Goal: Information Seeking & Learning: Find specific fact

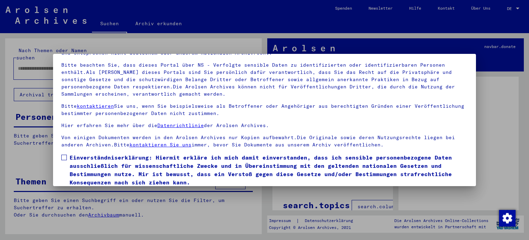
scroll to position [58, 0]
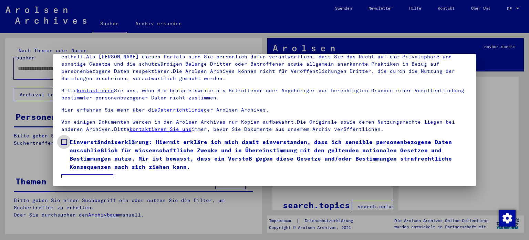
click at [63, 143] on span at bounding box center [64, 142] width 6 height 6
click at [81, 178] on mat-dialog-container "Herzlich Willkommen im Online-Archiv der Arolsen Archives. Unsere Nutzungsbedin…" at bounding box center [265, 120] width 424 height 132
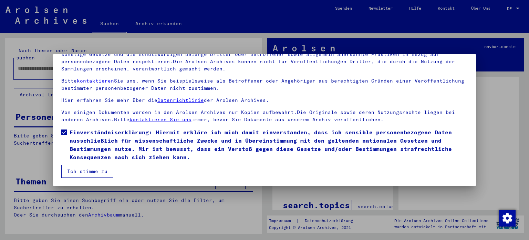
click at [90, 169] on button "Ich stimme zu" at bounding box center [87, 170] width 52 height 13
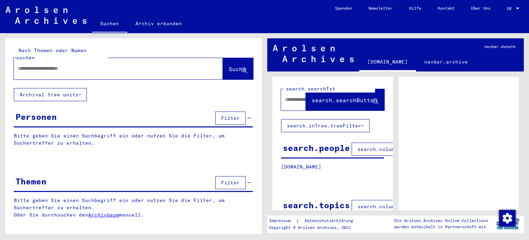
click at [36, 65] on input "text" at bounding box center [112, 68] width 189 height 7
click at [232, 65] on span "Suche" at bounding box center [237, 68] width 17 height 7
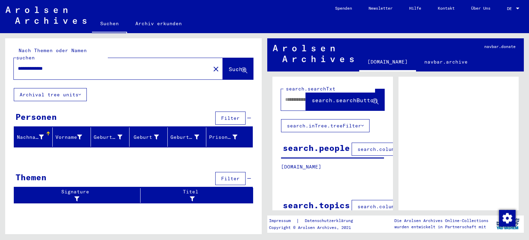
click at [482, 117] on div at bounding box center [459, 163] width 121 height 172
click at [94, 65] on input "**********" at bounding box center [112, 68] width 189 height 7
type input "*"
click at [229, 65] on span "Suche" at bounding box center [237, 68] width 17 height 7
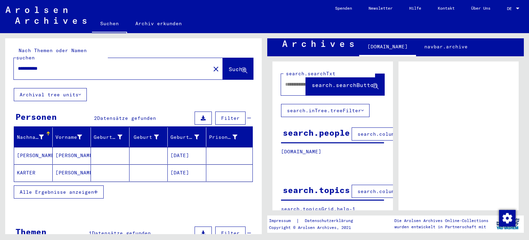
scroll to position [16, 0]
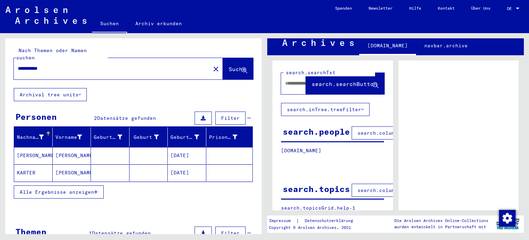
click at [33, 165] on mat-cell "KARTER" at bounding box center [33, 172] width 39 height 17
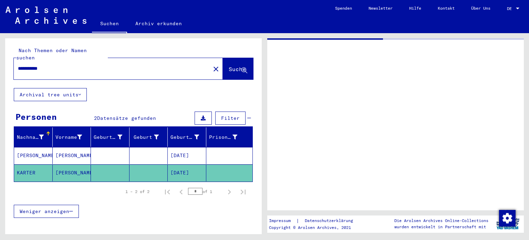
click at [33, 165] on mat-cell "KARTER" at bounding box center [33, 172] width 39 height 17
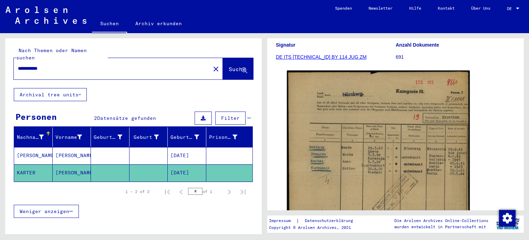
scroll to position [109, 0]
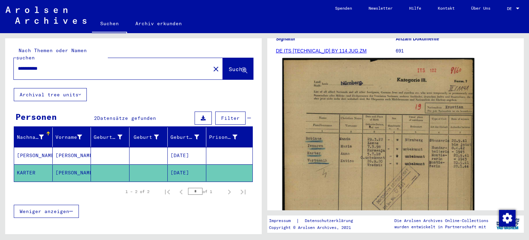
click at [342, 161] on img at bounding box center [379, 186] width 192 height 256
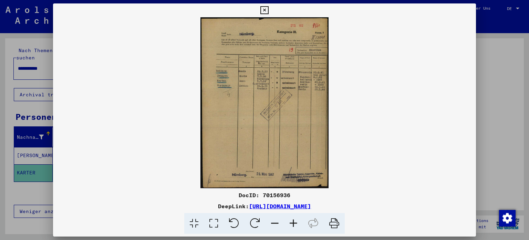
click at [342, 161] on img at bounding box center [265, 102] width 424 height 171
click at [291, 222] on icon at bounding box center [293, 223] width 19 height 21
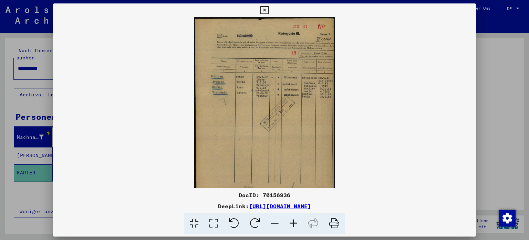
click at [291, 222] on icon at bounding box center [293, 223] width 19 height 21
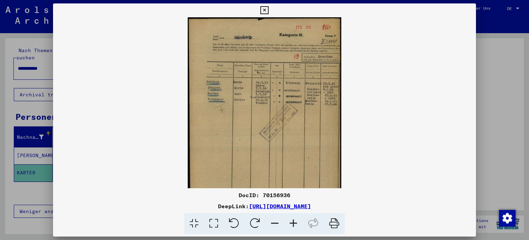
click at [291, 222] on icon at bounding box center [293, 223] width 19 height 21
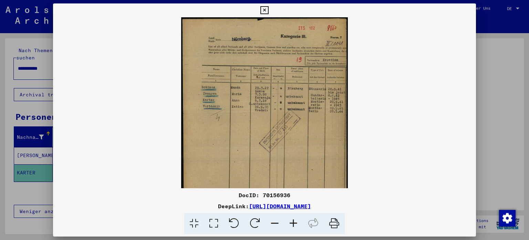
click at [291, 222] on icon at bounding box center [293, 223] width 19 height 21
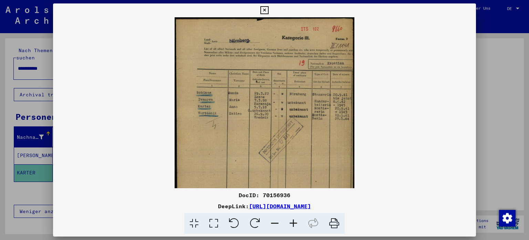
click at [291, 222] on icon at bounding box center [293, 223] width 19 height 21
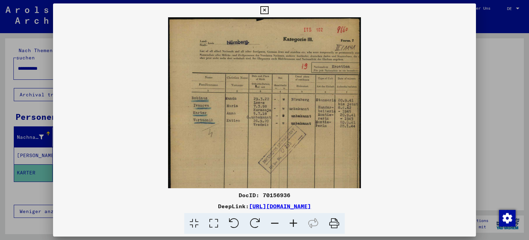
click at [291, 222] on icon at bounding box center [293, 223] width 19 height 21
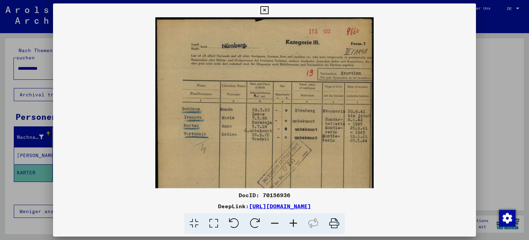
click at [291, 222] on icon at bounding box center [293, 223] width 19 height 21
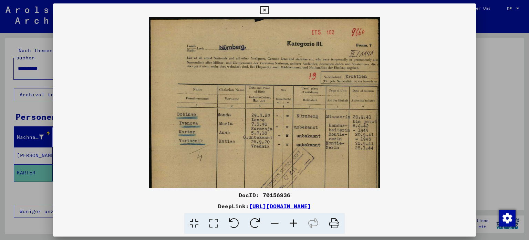
click at [291, 222] on icon at bounding box center [293, 223] width 19 height 21
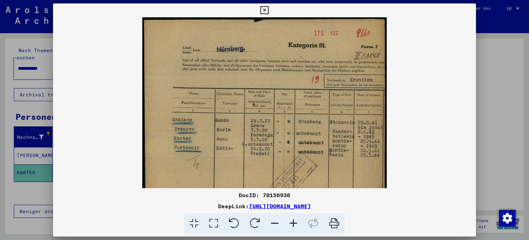
click at [291, 222] on icon at bounding box center [293, 223] width 19 height 21
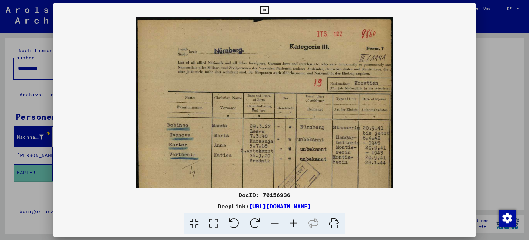
click at [88, 77] on viewer-one-image at bounding box center [265, 102] width 424 height 171
click at [263, 9] on icon at bounding box center [265, 10] width 8 height 8
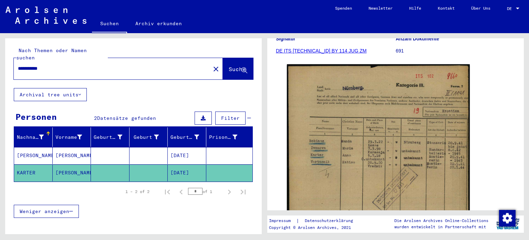
click at [25, 65] on input "**********" at bounding box center [112, 68] width 189 height 7
click at [229, 65] on span "Suche" at bounding box center [237, 68] width 17 height 7
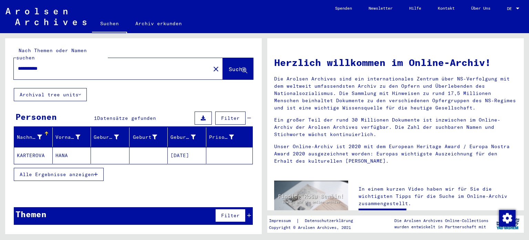
click at [38, 147] on mat-cell "KARTEROVA" at bounding box center [33, 155] width 39 height 17
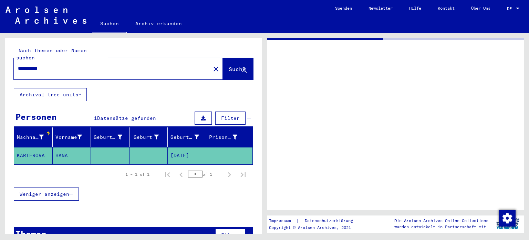
click at [38, 147] on mat-cell "KARTEROVA" at bounding box center [33, 155] width 39 height 17
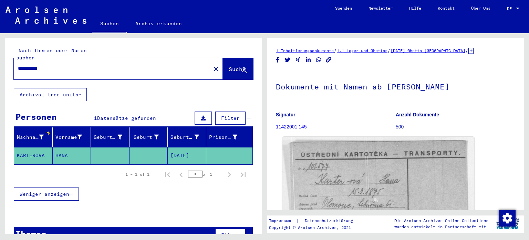
click at [375, 165] on img at bounding box center [379, 204] width 192 height 135
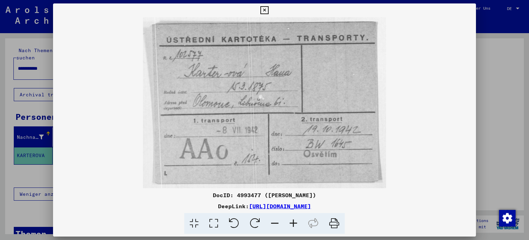
click at [264, 12] on icon at bounding box center [265, 10] width 8 height 8
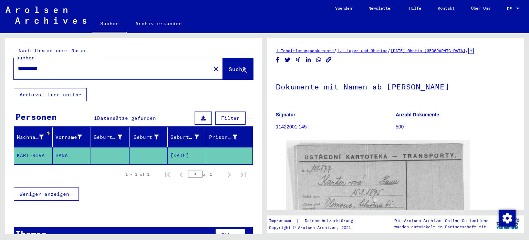
click at [57, 66] on div "**********" at bounding box center [110, 69] width 193 height 16
click at [51, 65] on input "**********" at bounding box center [112, 68] width 189 height 7
type input "*"
click at [229, 66] on span "Suche" at bounding box center [238, 69] width 19 height 7
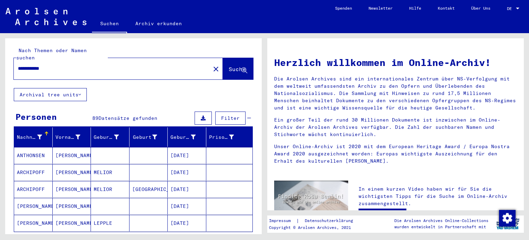
click at [62, 65] on input "**********" at bounding box center [110, 68] width 184 height 7
type input "*"
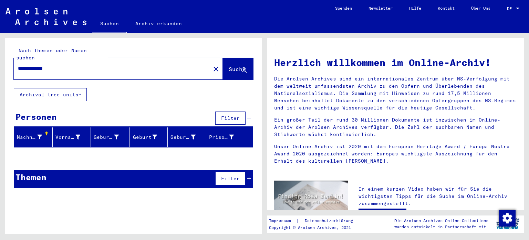
click at [32, 65] on input "**********" at bounding box center [110, 68] width 184 height 7
click at [223, 61] on button "Suche" at bounding box center [238, 68] width 30 height 21
click at [51, 65] on input "**********" at bounding box center [110, 68] width 184 height 7
click at [230, 65] on span "Suche" at bounding box center [237, 68] width 17 height 7
click at [106, 65] on input "**********" at bounding box center [110, 68] width 184 height 7
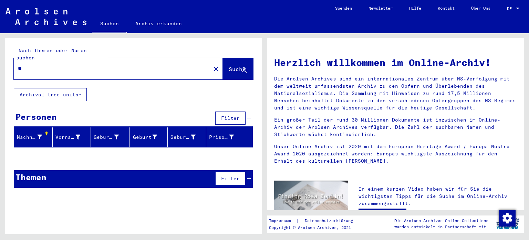
type input "*"
click at [229, 65] on span "Suche" at bounding box center [237, 68] width 17 height 7
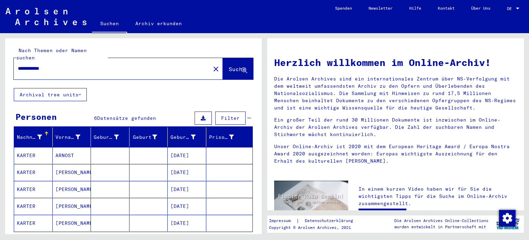
click at [62, 148] on mat-cell "ARNOST" at bounding box center [72, 155] width 39 height 17
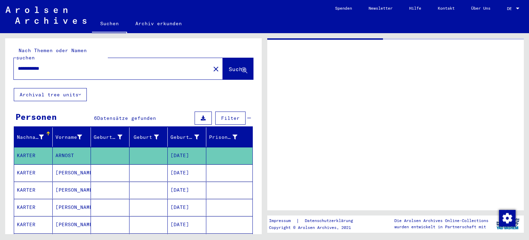
click at [62, 148] on mat-cell "ARNOST" at bounding box center [72, 155] width 39 height 17
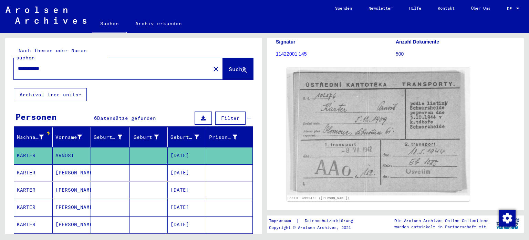
scroll to position [73, 0]
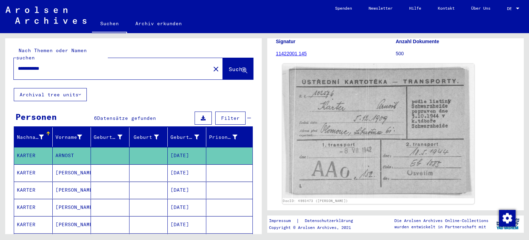
click at [394, 144] on img at bounding box center [379, 131] width 192 height 134
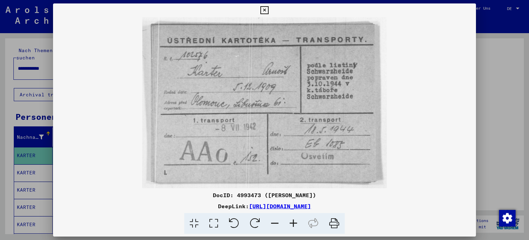
click at [264, 10] on icon at bounding box center [265, 10] width 8 height 8
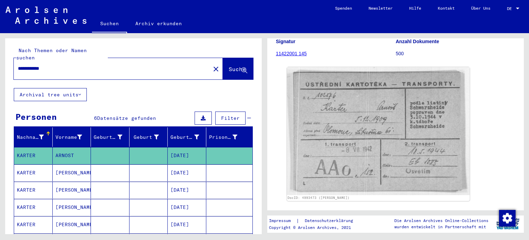
click at [64, 182] on mat-cell "[PERSON_NAME]" at bounding box center [72, 189] width 39 height 17
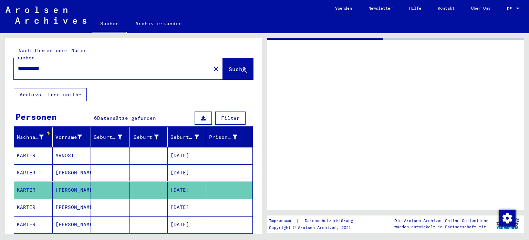
click at [64, 182] on mat-cell "[PERSON_NAME]" at bounding box center [72, 189] width 39 height 17
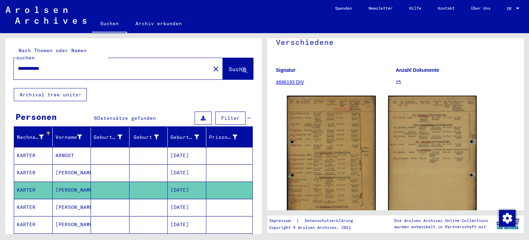
scroll to position [80, 0]
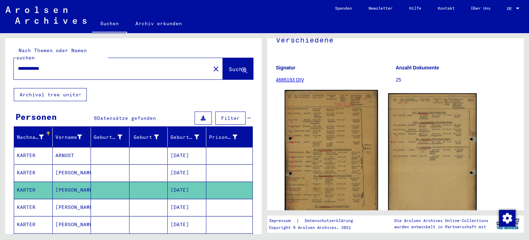
click at [331, 153] on img at bounding box center [331, 156] width 93 height 132
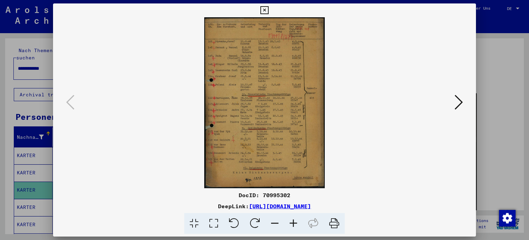
click at [293, 223] on icon at bounding box center [293, 223] width 19 height 21
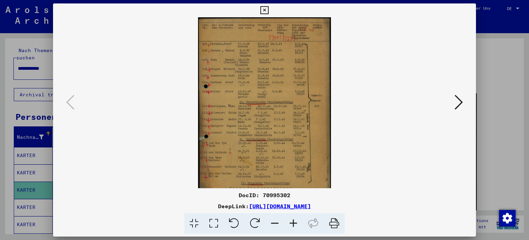
click at [293, 223] on icon at bounding box center [293, 223] width 19 height 21
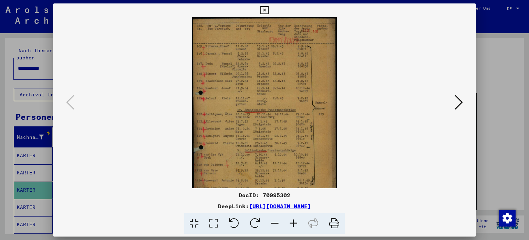
click at [293, 223] on icon at bounding box center [293, 223] width 19 height 21
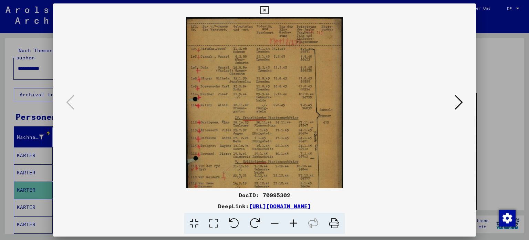
click at [293, 223] on icon at bounding box center [293, 223] width 19 height 21
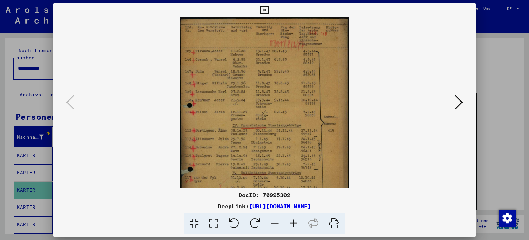
click at [293, 223] on icon at bounding box center [293, 223] width 19 height 21
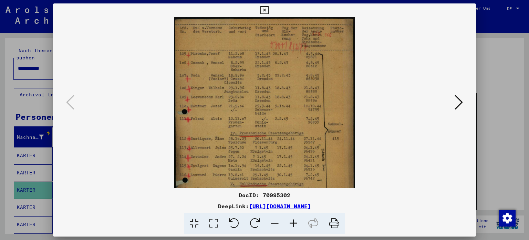
click at [293, 223] on icon at bounding box center [293, 223] width 19 height 21
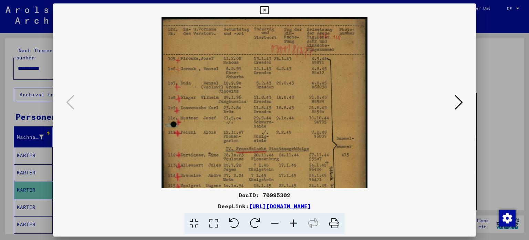
click at [293, 223] on icon at bounding box center [293, 223] width 19 height 21
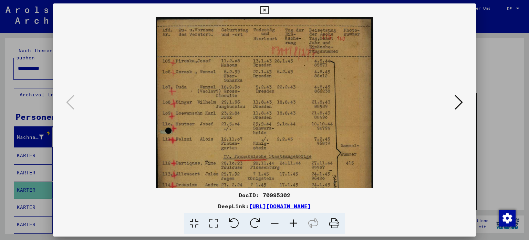
click at [293, 223] on icon at bounding box center [293, 223] width 19 height 21
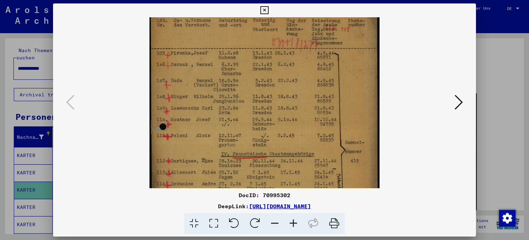
scroll to position [9, 0]
drag, startPoint x: 292, startPoint y: 147, endPoint x: 307, endPoint y: 110, distance: 40.5
click at [307, 110] on img at bounding box center [265, 171] width 230 height 326
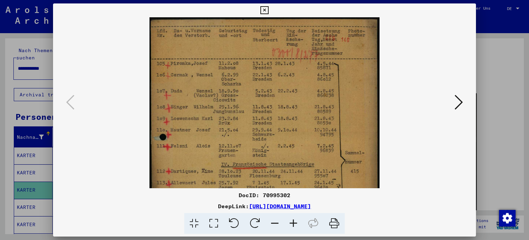
drag, startPoint x: 307, startPoint y: 110, endPoint x: 309, endPoint y: 135, distance: 25.5
click at [309, 135] on img at bounding box center [265, 180] width 230 height 326
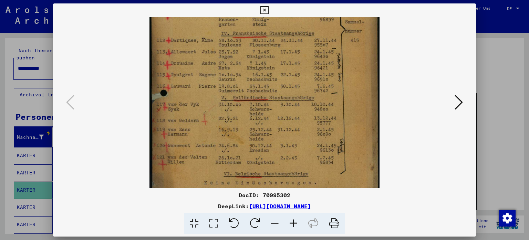
scroll to position [131, 0]
drag, startPoint x: 309, startPoint y: 135, endPoint x: 318, endPoint y: 4, distance: 131.3
click at [318, 4] on div "DocID: 70995302 DeepLink: [URL][DOMAIN_NAME]" at bounding box center [265, 118] width 424 height 230
click at [460, 98] on icon at bounding box center [459, 102] width 8 height 17
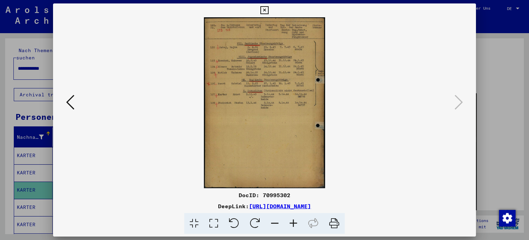
click at [292, 223] on icon at bounding box center [293, 223] width 19 height 21
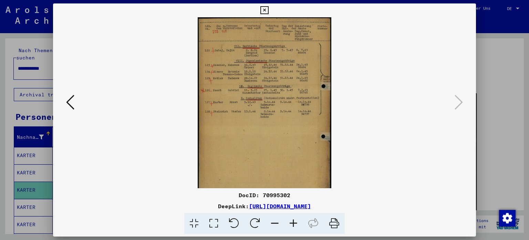
click at [292, 223] on icon at bounding box center [293, 223] width 19 height 21
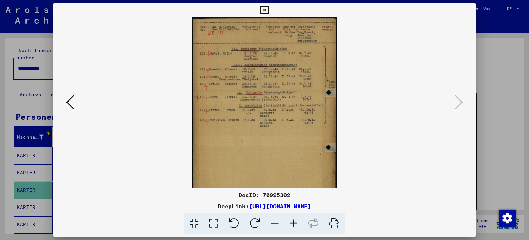
click at [292, 223] on icon at bounding box center [293, 223] width 19 height 21
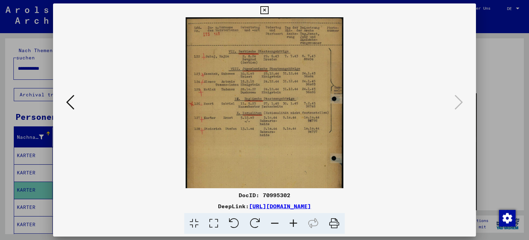
click at [292, 223] on icon at bounding box center [293, 223] width 19 height 21
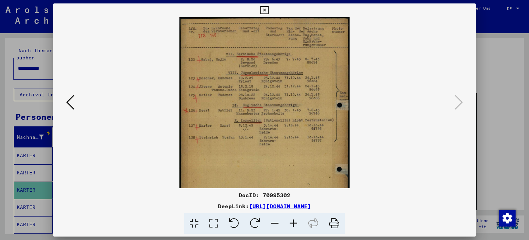
click at [292, 223] on icon at bounding box center [293, 223] width 19 height 21
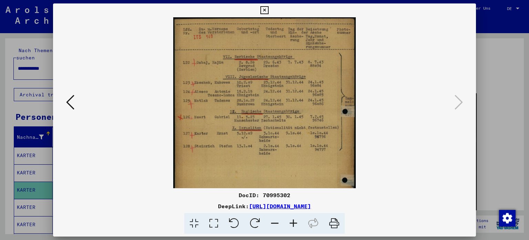
click at [292, 223] on icon at bounding box center [293, 223] width 19 height 21
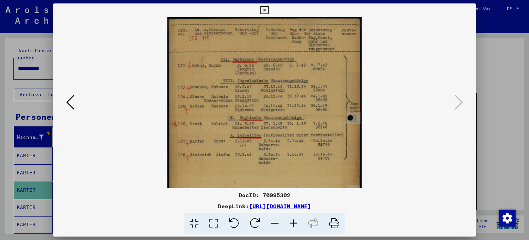
click at [292, 223] on icon at bounding box center [293, 223] width 19 height 21
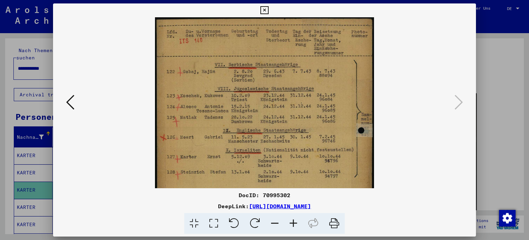
click at [295, 224] on icon at bounding box center [293, 223] width 19 height 21
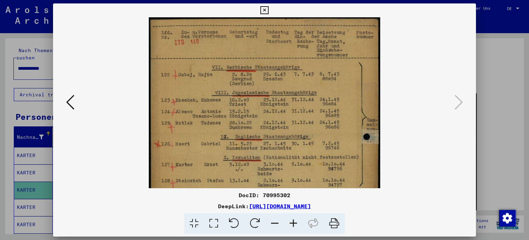
click at [295, 224] on icon at bounding box center [293, 223] width 19 height 21
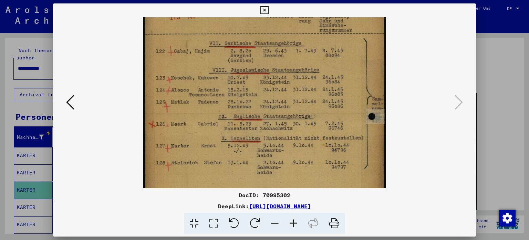
scroll to position [28, 0]
drag, startPoint x: 302, startPoint y: 149, endPoint x: 295, endPoint y: 121, distance: 28.4
click at [295, 121] on img at bounding box center [265, 161] width 244 height 343
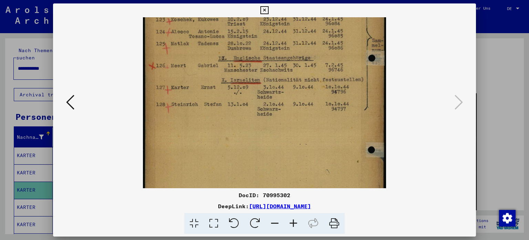
scroll to position [84, 0]
drag, startPoint x: 306, startPoint y: 151, endPoint x: 451, endPoint y: 96, distance: 154.4
click at [451, 96] on viewer-one-image at bounding box center [265, 18] width 377 height 171
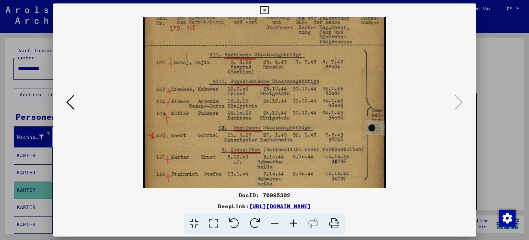
scroll to position [0, 0]
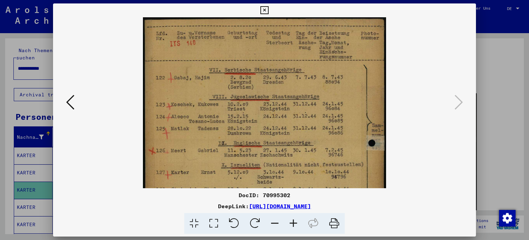
drag, startPoint x: 317, startPoint y: 42, endPoint x: 322, endPoint y: 196, distance: 153.8
click at [322, 196] on div "DocID: 70995302 DeepLink: [URL][DOMAIN_NAME]" at bounding box center [265, 118] width 424 height 230
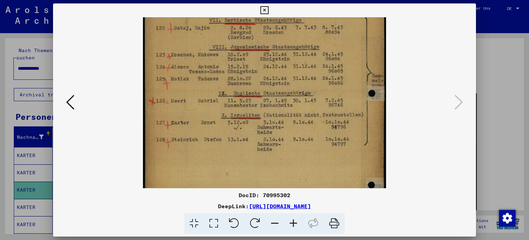
scroll to position [52, 0]
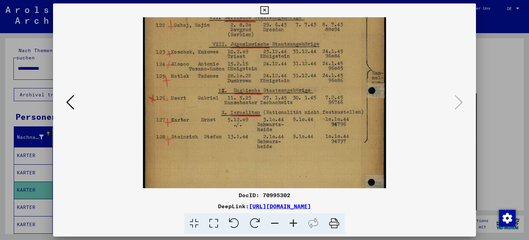
drag, startPoint x: 354, startPoint y: 138, endPoint x: 348, endPoint y: 126, distance: 13.1
click at [348, 126] on img at bounding box center [265, 136] width 244 height 343
click at [266, 10] on icon at bounding box center [265, 10] width 8 height 8
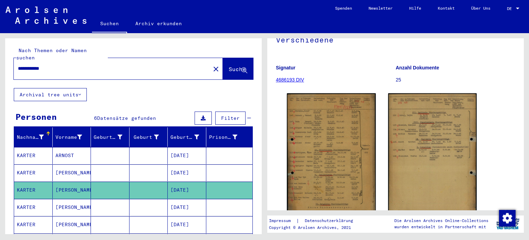
click at [61, 198] on mat-cell "[PERSON_NAME]" at bounding box center [72, 206] width 39 height 17
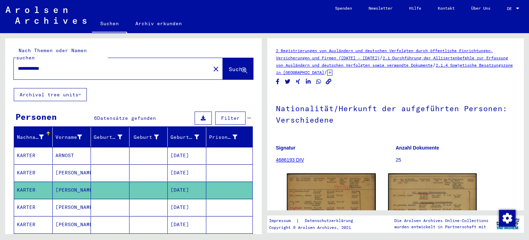
click at [61, 198] on mat-cell "[PERSON_NAME]" at bounding box center [72, 206] width 39 height 17
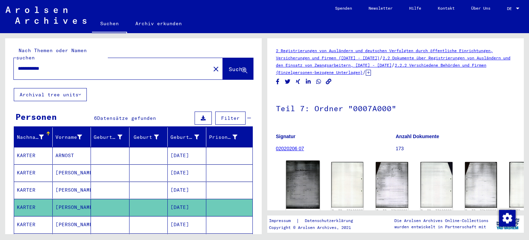
click at [298, 187] on img at bounding box center [303, 184] width 34 height 48
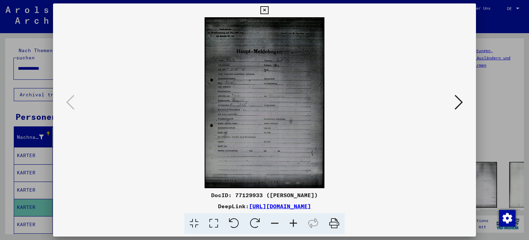
click at [293, 223] on icon at bounding box center [293, 223] width 19 height 21
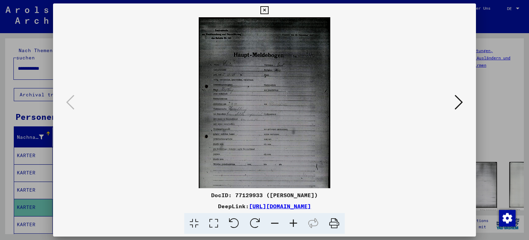
click at [293, 223] on icon at bounding box center [293, 223] width 19 height 21
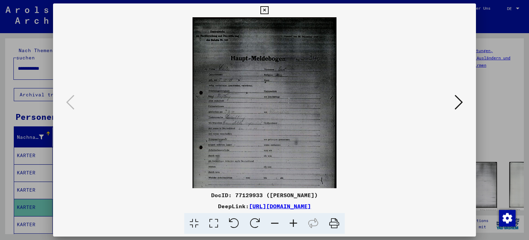
click at [293, 223] on icon at bounding box center [293, 223] width 19 height 21
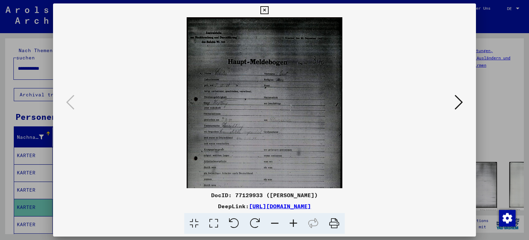
click at [293, 223] on icon at bounding box center [293, 223] width 19 height 21
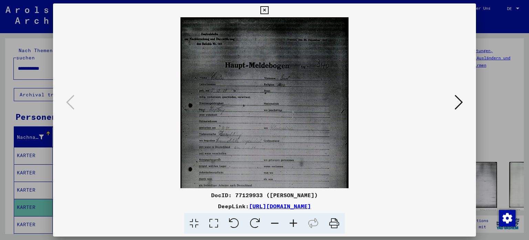
click at [293, 223] on icon at bounding box center [293, 223] width 19 height 21
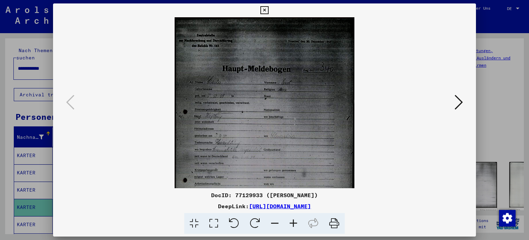
click at [293, 223] on icon at bounding box center [293, 223] width 19 height 21
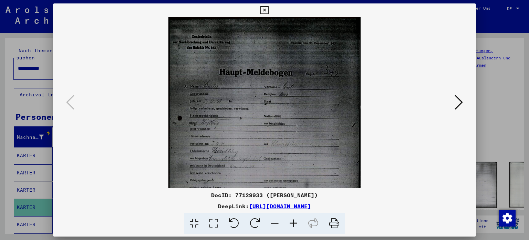
click at [293, 223] on icon at bounding box center [293, 223] width 19 height 21
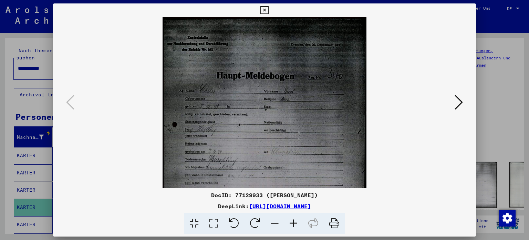
click at [293, 223] on icon at bounding box center [293, 223] width 19 height 21
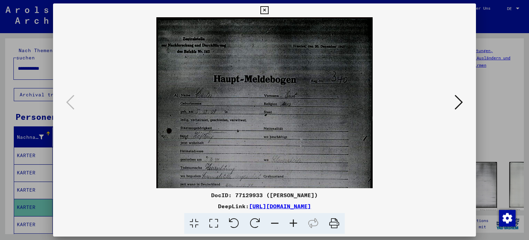
click at [293, 223] on icon at bounding box center [293, 223] width 19 height 21
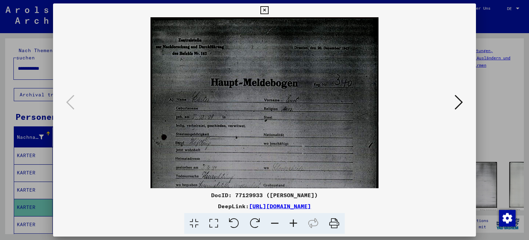
click at [293, 223] on icon at bounding box center [293, 223] width 19 height 21
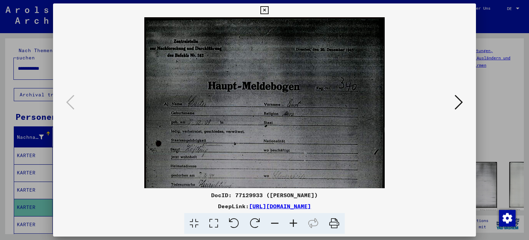
click at [293, 223] on icon at bounding box center [293, 223] width 19 height 21
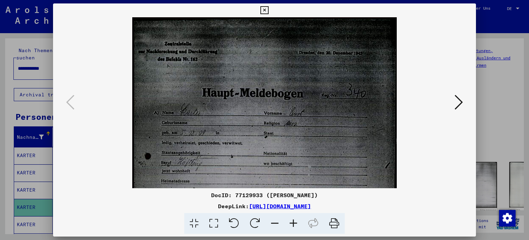
click at [293, 223] on icon at bounding box center [293, 223] width 19 height 21
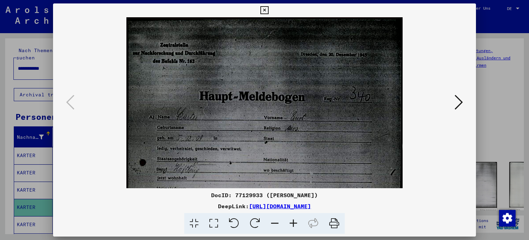
drag, startPoint x: 252, startPoint y: 162, endPoint x: 260, endPoint y: 201, distance: 39.5
click at [260, 201] on div "DocID: 77129933 ([PERSON_NAME]) DeepLink: [URL][DOMAIN_NAME]" at bounding box center [265, 118] width 424 height 230
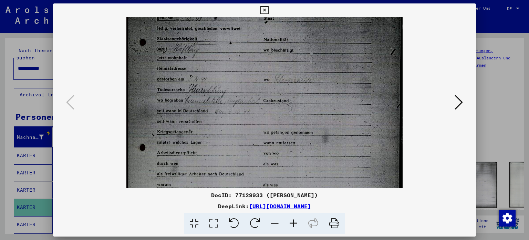
scroll to position [121, 0]
drag, startPoint x: 327, startPoint y: 150, endPoint x: 330, endPoint y: 29, distance: 121.3
click at [330, 29] on img at bounding box center [264, 93] width 277 height 395
click at [293, 220] on icon at bounding box center [293, 223] width 19 height 21
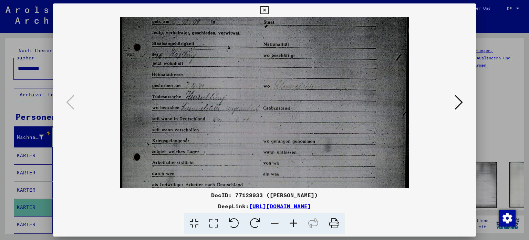
click at [293, 220] on icon at bounding box center [293, 223] width 19 height 21
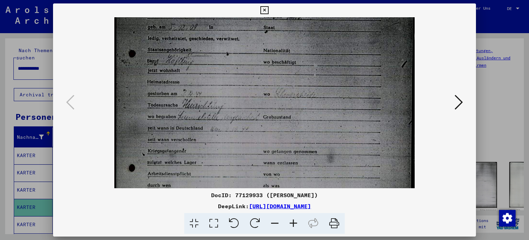
click at [293, 220] on icon at bounding box center [293, 223] width 19 height 21
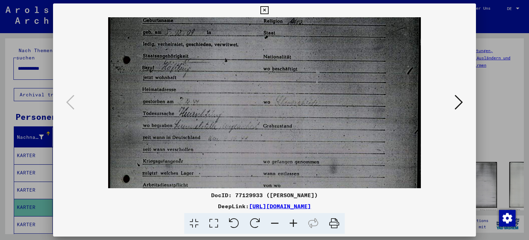
click at [293, 220] on icon at bounding box center [293, 223] width 19 height 21
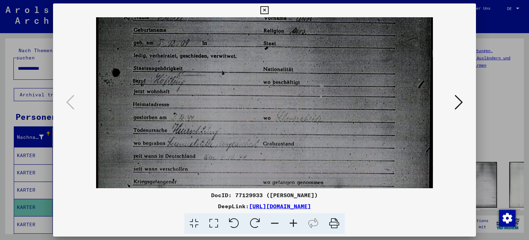
click at [293, 220] on icon at bounding box center [293, 223] width 19 height 21
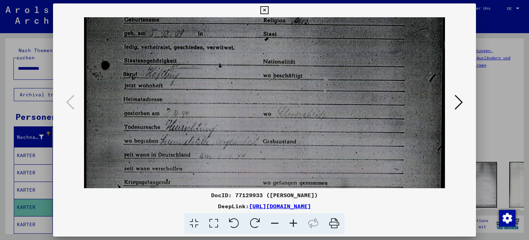
scroll to position [142, 0]
drag, startPoint x: 176, startPoint y: 165, endPoint x: 176, endPoint y: 145, distance: 19.6
click at [176, 145] on img at bounding box center [264, 132] width 361 height 515
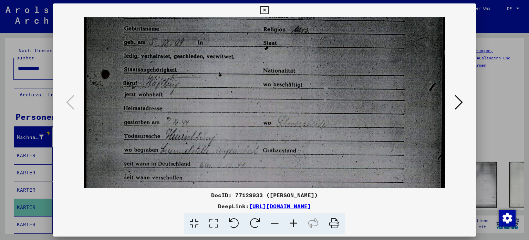
scroll to position [132, 0]
drag, startPoint x: 207, startPoint y: 154, endPoint x: 208, endPoint y: 165, distance: 10.8
click at [208, 165] on img at bounding box center [264, 143] width 361 height 515
click at [462, 100] on icon at bounding box center [459, 102] width 8 height 17
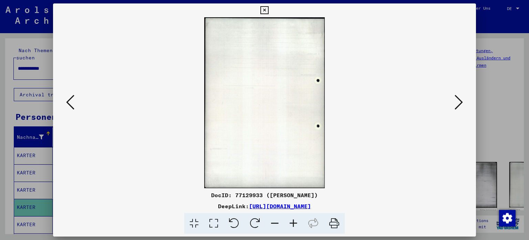
click at [462, 100] on icon at bounding box center [459, 102] width 8 height 17
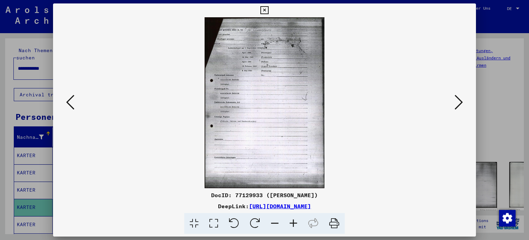
click at [293, 227] on icon at bounding box center [293, 223] width 19 height 21
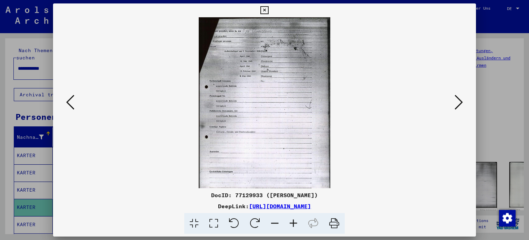
click at [293, 227] on icon at bounding box center [293, 223] width 19 height 21
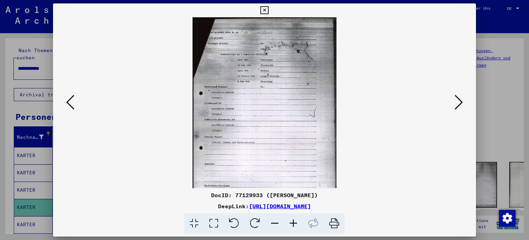
click at [293, 227] on icon at bounding box center [293, 223] width 19 height 21
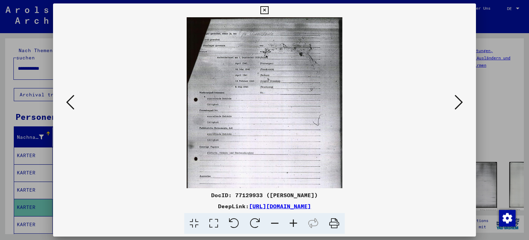
click at [293, 227] on icon at bounding box center [293, 223] width 19 height 21
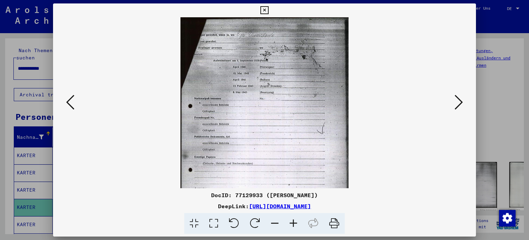
click at [293, 227] on icon at bounding box center [293, 223] width 19 height 21
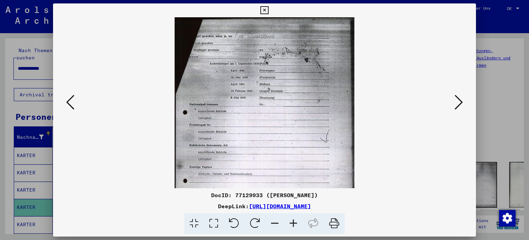
click at [293, 227] on icon at bounding box center [293, 223] width 19 height 21
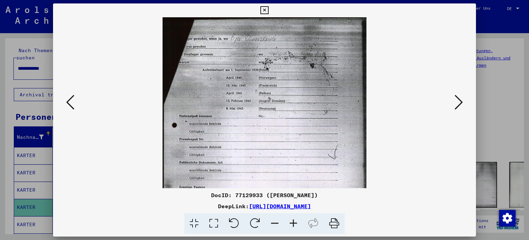
click at [293, 227] on icon at bounding box center [293, 223] width 19 height 21
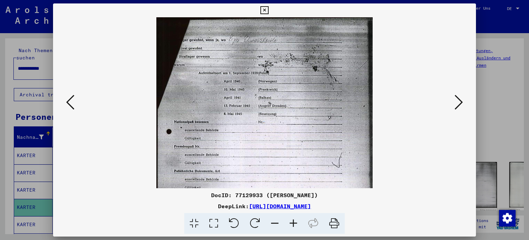
click at [293, 227] on icon at bounding box center [293, 223] width 19 height 21
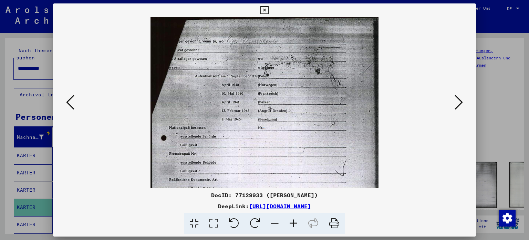
click at [293, 227] on icon at bounding box center [293, 223] width 19 height 21
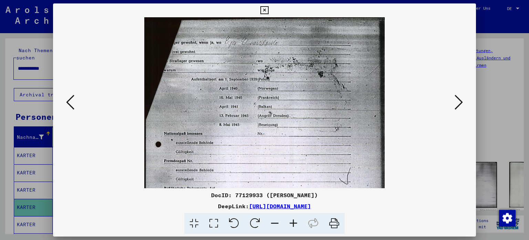
click at [293, 227] on icon at bounding box center [293, 223] width 19 height 21
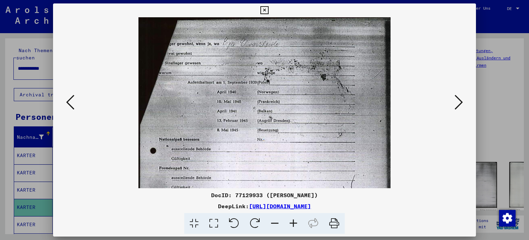
click at [293, 227] on icon at bounding box center [293, 223] width 19 height 21
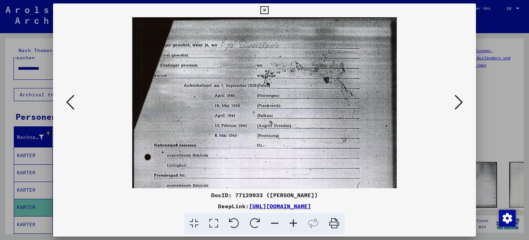
click at [293, 227] on icon at bounding box center [293, 223] width 19 height 21
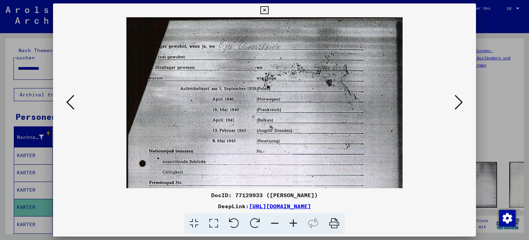
click at [293, 227] on icon at bounding box center [293, 223] width 19 height 21
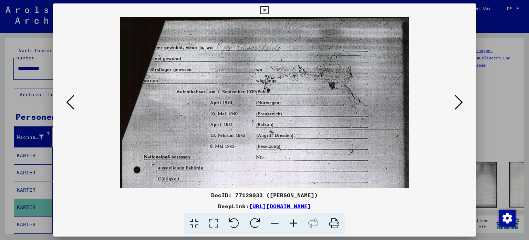
click at [293, 227] on icon at bounding box center [293, 223] width 19 height 21
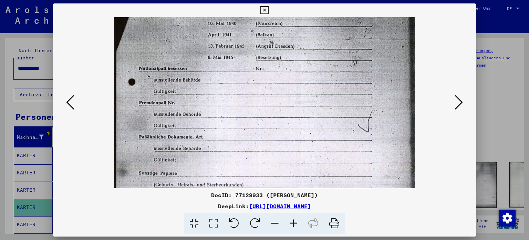
scroll to position [95, 0]
drag, startPoint x: 342, startPoint y: 122, endPoint x: 361, endPoint y: 28, distance: 96.6
click at [361, 28] on img at bounding box center [264, 136] width 301 height 429
click at [457, 100] on icon at bounding box center [459, 102] width 8 height 17
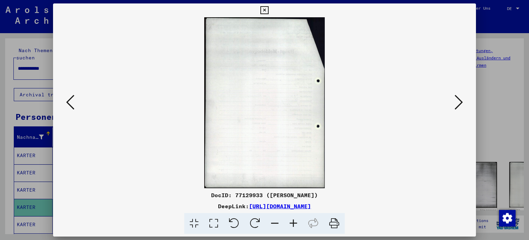
click at [457, 100] on icon at bounding box center [459, 102] width 8 height 17
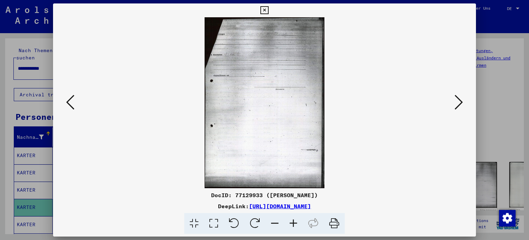
click at [457, 100] on icon at bounding box center [459, 102] width 8 height 17
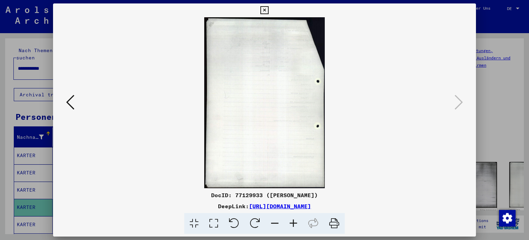
click at [263, 9] on icon at bounding box center [265, 10] width 8 height 8
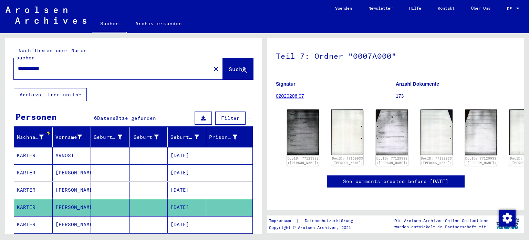
scroll to position [129, 0]
click at [66, 216] on mat-cell "[PERSON_NAME]" at bounding box center [72, 224] width 39 height 17
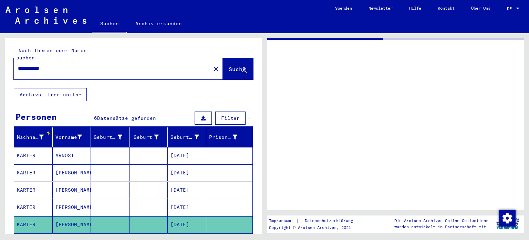
click at [66, 216] on mat-cell "[PERSON_NAME]" at bounding box center [72, 224] width 39 height 17
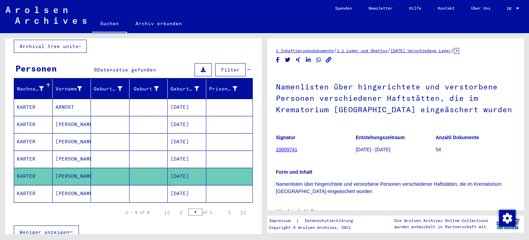
scroll to position [50, 0]
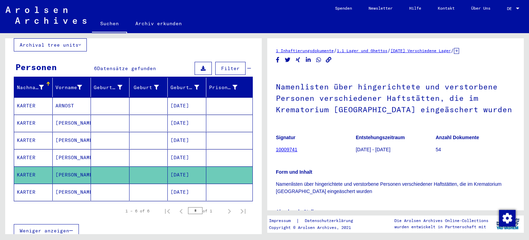
click at [62, 183] on mat-cell "[PERSON_NAME]" at bounding box center [72, 191] width 39 height 17
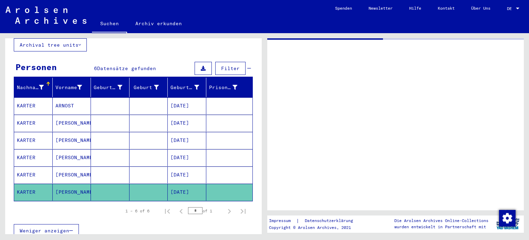
click at [62, 183] on mat-cell "[PERSON_NAME]" at bounding box center [72, 191] width 39 height 17
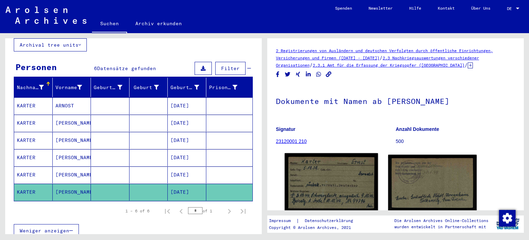
click at [334, 179] on img at bounding box center [331, 182] width 93 height 59
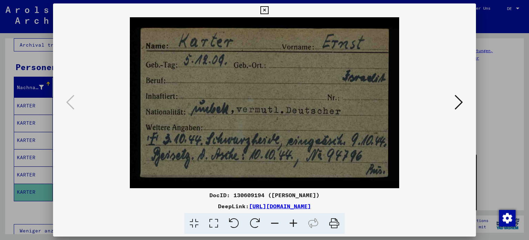
click at [293, 224] on icon at bounding box center [293, 223] width 19 height 21
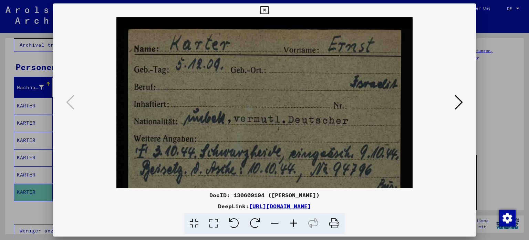
click at [293, 224] on icon at bounding box center [293, 223] width 19 height 21
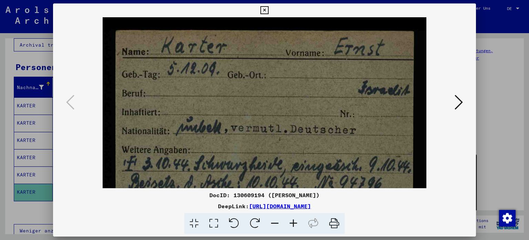
click at [293, 224] on icon at bounding box center [293, 223] width 19 height 21
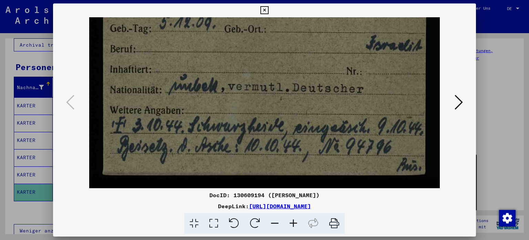
scroll to position [51, 0]
drag, startPoint x: 304, startPoint y: 121, endPoint x: 301, endPoint y: 60, distance: 60.8
click at [301, 60] on img at bounding box center [264, 77] width 351 height 222
drag, startPoint x: 270, startPoint y: 164, endPoint x: 280, endPoint y: 162, distance: 10.4
click at [280, 162] on img at bounding box center [264, 77] width 351 height 222
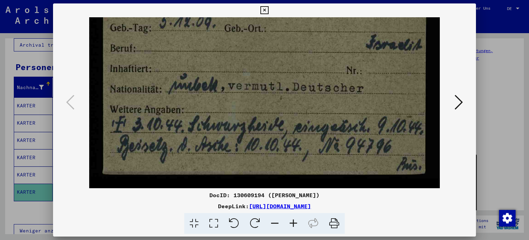
click at [458, 102] on icon at bounding box center [459, 102] width 8 height 17
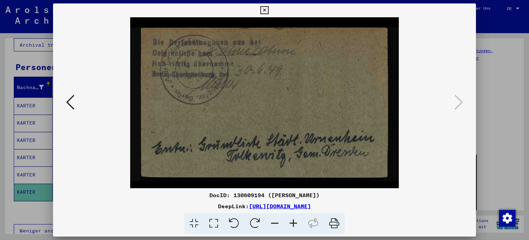
click at [292, 217] on icon at bounding box center [293, 223] width 19 height 21
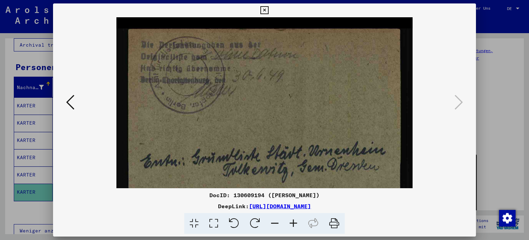
click at [292, 217] on icon at bounding box center [293, 223] width 19 height 21
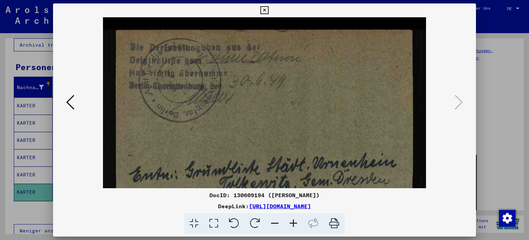
click at [292, 217] on icon at bounding box center [293, 223] width 19 height 21
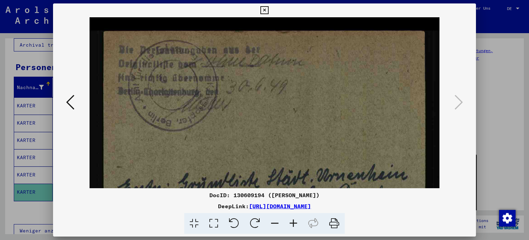
click at [292, 217] on icon at bounding box center [293, 223] width 19 height 21
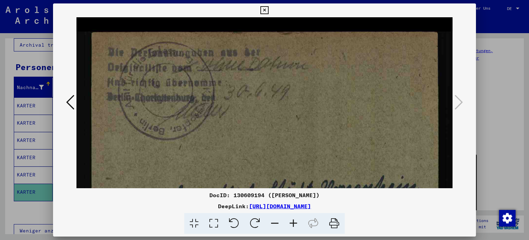
click at [292, 217] on icon at bounding box center [293, 223] width 19 height 21
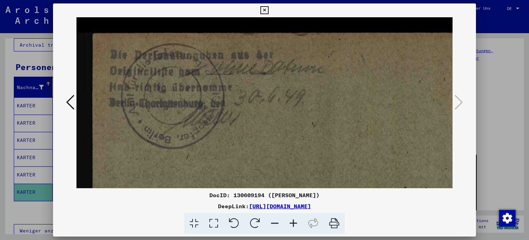
click at [292, 217] on icon at bounding box center [293, 223] width 19 height 21
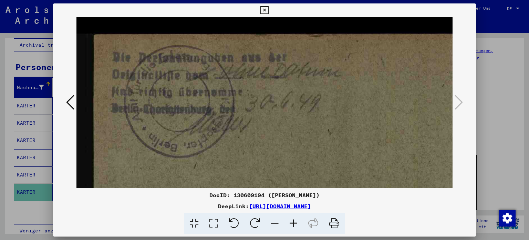
click at [265, 8] on icon at bounding box center [265, 10] width 8 height 8
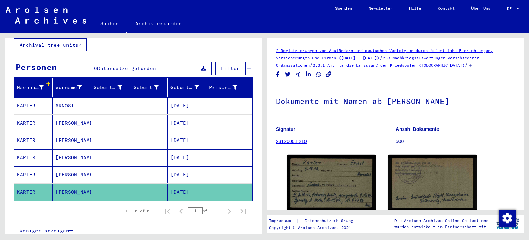
click at [64, 97] on mat-cell "ARNOST" at bounding box center [72, 105] width 39 height 17
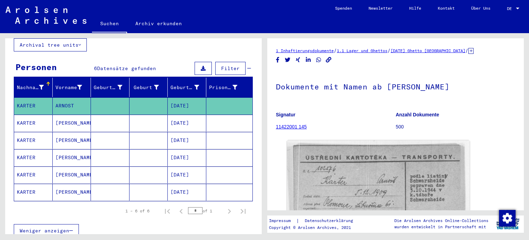
click at [57, 41] on button "Archival tree units" at bounding box center [50, 44] width 73 height 13
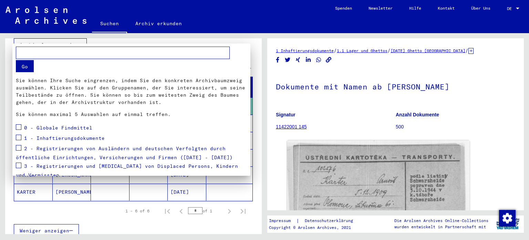
click at [259, 41] on div at bounding box center [264, 120] width 529 height 240
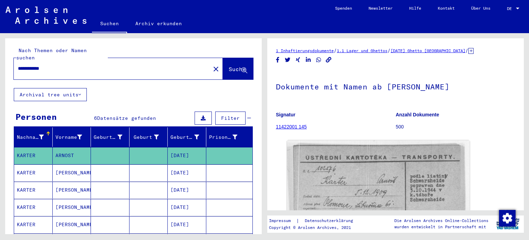
click at [62, 65] on input "**********" at bounding box center [112, 68] width 189 height 7
type input "*"
type input "**********"
click at [229, 65] on span "Suche" at bounding box center [237, 68] width 17 height 7
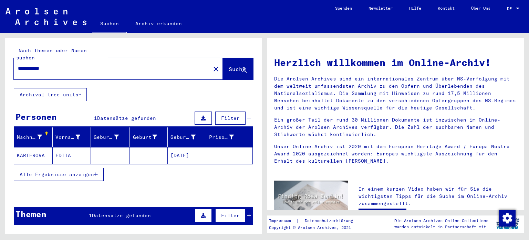
click at [37, 147] on mat-cell "KARTEROVA" at bounding box center [33, 155] width 39 height 17
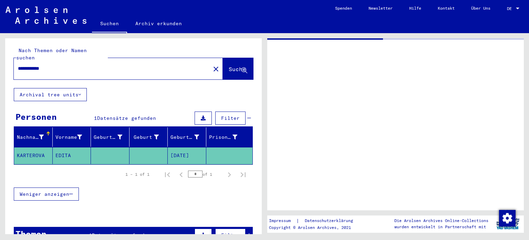
click at [37, 147] on mat-cell "KARTEROVA" at bounding box center [33, 155] width 39 height 17
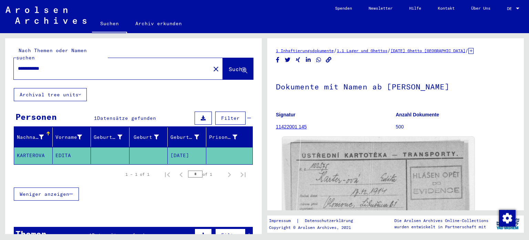
click at [383, 169] on img at bounding box center [379, 204] width 192 height 134
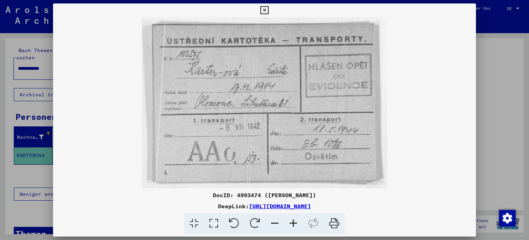
click at [463, 108] on img at bounding box center [265, 102] width 424 height 171
click at [263, 11] on icon at bounding box center [265, 10] width 8 height 8
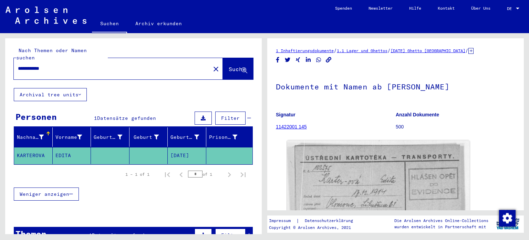
click at [66, 69] on div "**********" at bounding box center [110, 69] width 193 height 16
click at [212, 65] on mat-icon "close" at bounding box center [216, 69] width 8 height 8
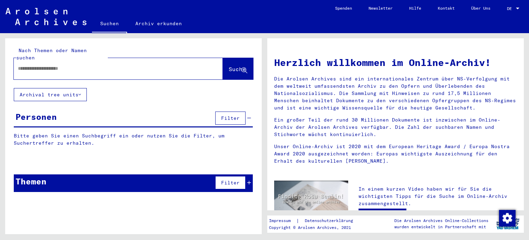
click at [85, 65] on input "text" at bounding box center [110, 68] width 184 height 7
click at [229, 65] on span "Suche" at bounding box center [237, 68] width 17 height 7
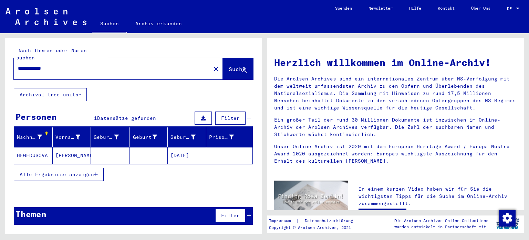
click at [38, 147] on mat-cell "HEGEDÜSOVA" at bounding box center [33, 155] width 39 height 17
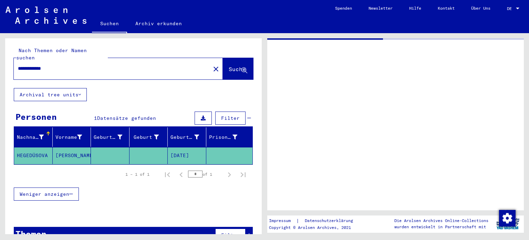
click at [38, 147] on mat-cell "HEGEDÜSOVA" at bounding box center [33, 155] width 39 height 17
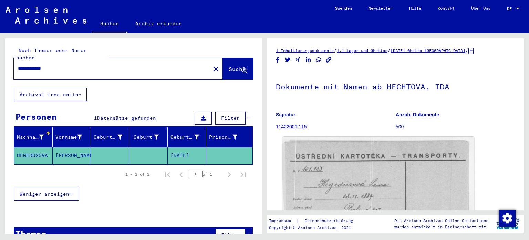
click at [332, 160] on img at bounding box center [379, 205] width 192 height 139
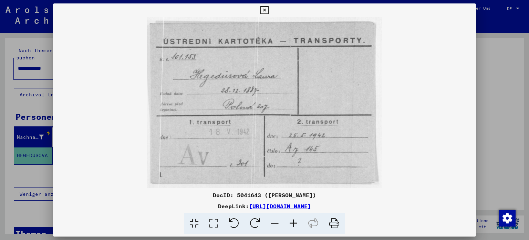
click at [332, 160] on img at bounding box center [265, 102] width 424 height 171
click at [264, 10] on icon at bounding box center [265, 10] width 8 height 8
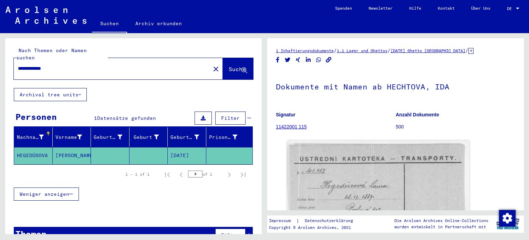
click at [76, 65] on input "**********" at bounding box center [112, 68] width 189 height 7
type input "*"
click at [76, 65] on input "text" at bounding box center [112, 68] width 189 height 7
click at [229, 65] on span "Suche" at bounding box center [237, 68] width 17 height 7
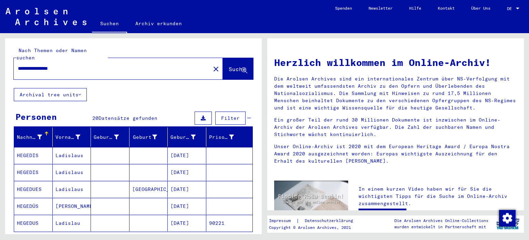
click at [68, 198] on mat-cell "[PERSON_NAME]" at bounding box center [72, 205] width 39 height 17
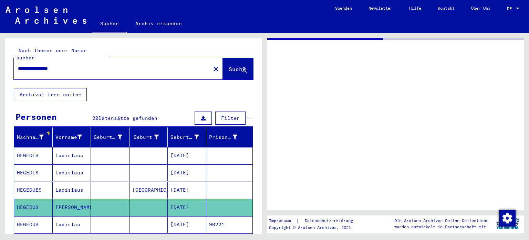
click at [68, 198] on mat-cell "[PERSON_NAME]" at bounding box center [72, 206] width 39 height 17
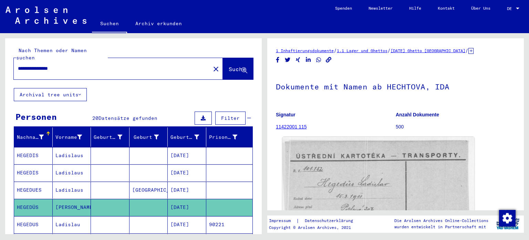
click at [379, 176] on img at bounding box center [379, 205] width 192 height 139
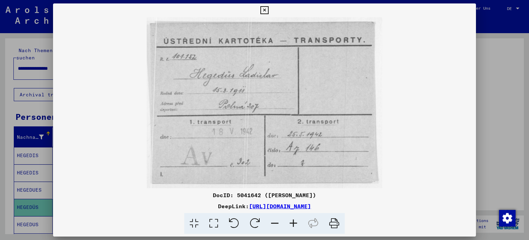
click at [264, 10] on icon at bounding box center [265, 10] width 8 height 8
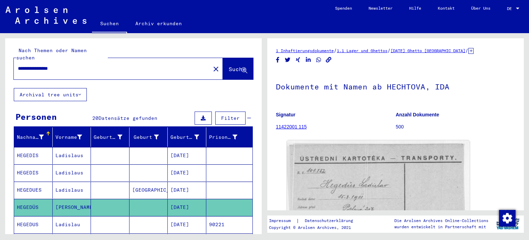
click at [116, 65] on input "**********" at bounding box center [112, 68] width 189 height 7
type input "*"
click at [229, 65] on span "Suche" at bounding box center [237, 68] width 17 height 7
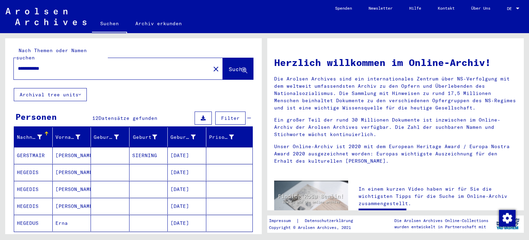
click at [33, 65] on input "**********" at bounding box center [110, 68] width 184 height 7
click at [229, 65] on span "Suche" at bounding box center [237, 68] width 17 height 7
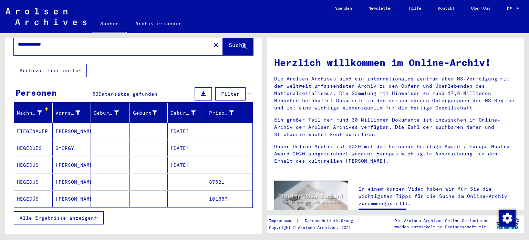
scroll to position [25, 0]
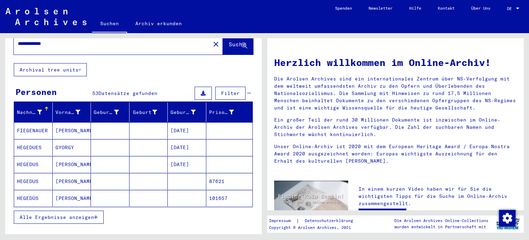
click at [65, 214] on span "Alle Ergebnisse anzeigen" at bounding box center [57, 217] width 74 height 6
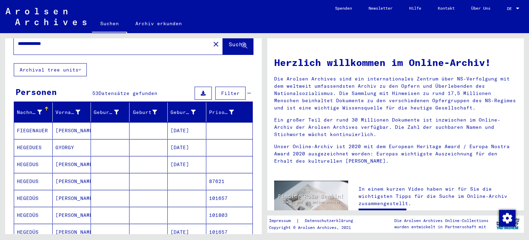
click at [63, 190] on mat-cell "[PERSON_NAME]" at bounding box center [72, 198] width 39 height 17
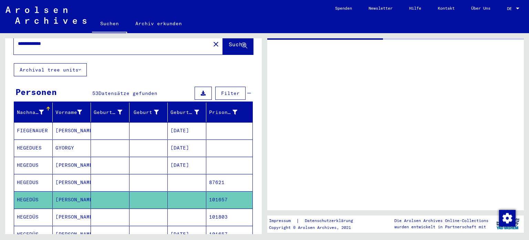
click at [63, 191] on mat-cell "[PERSON_NAME]" at bounding box center [72, 199] width 39 height 17
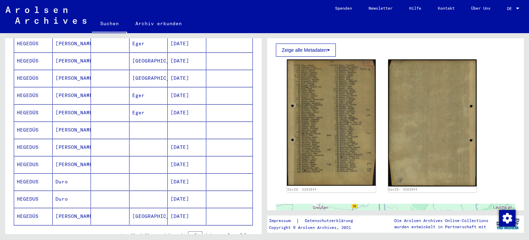
scroll to position [352, 0]
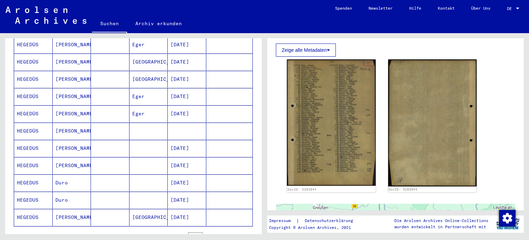
click at [34, 122] on mat-cell "HEGEDÜS" at bounding box center [33, 130] width 39 height 17
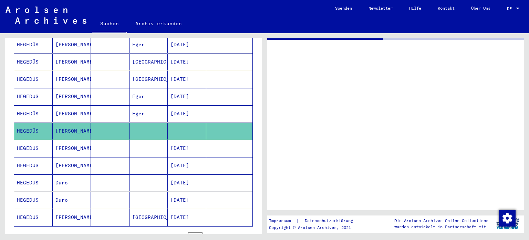
click at [34, 122] on mat-cell "HEGEDÜS" at bounding box center [33, 130] width 39 height 17
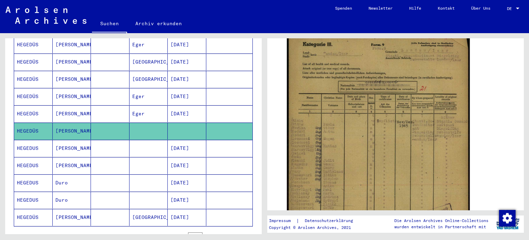
scroll to position [145, 0]
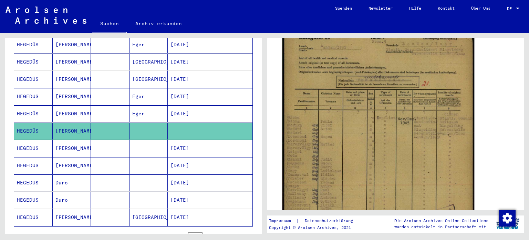
click at [355, 153] on img at bounding box center [379, 158] width 192 height 272
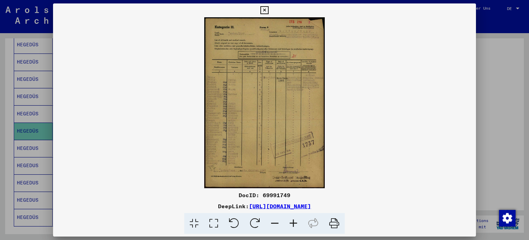
click at [355, 153] on img at bounding box center [265, 102] width 424 height 171
click at [295, 224] on icon at bounding box center [293, 223] width 19 height 21
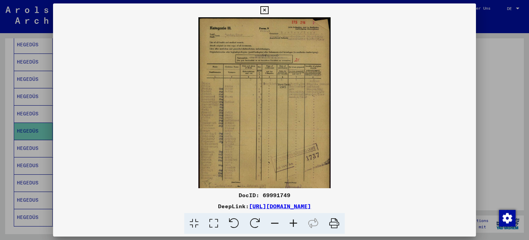
click at [295, 224] on icon at bounding box center [293, 223] width 19 height 21
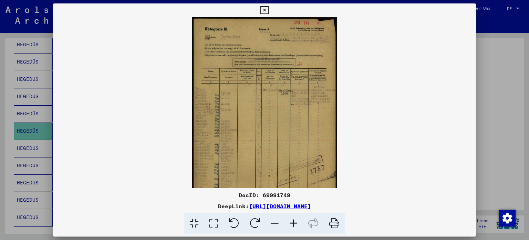
click at [295, 224] on icon at bounding box center [293, 223] width 19 height 21
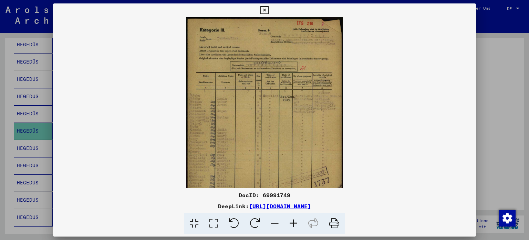
click at [295, 224] on icon at bounding box center [293, 223] width 19 height 21
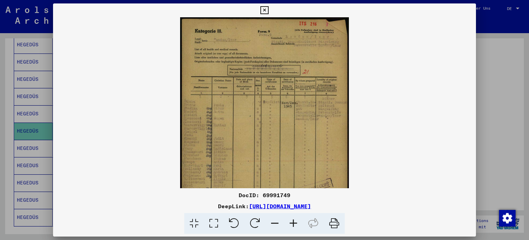
click at [295, 224] on icon at bounding box center [293, 223] width 19 height 21
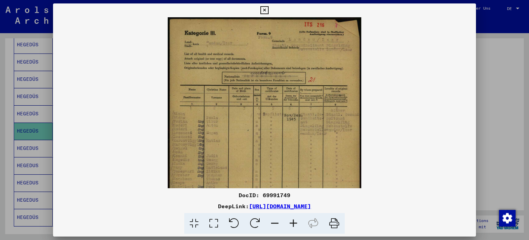
click at [295, 224] on icon at bounding box center [293, 223] width 19 height 21
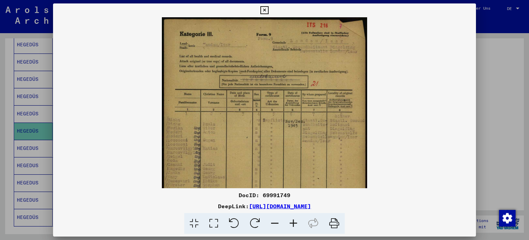
click at [295, 224] on icon at bounding box center [293, 223] width 19 height 21
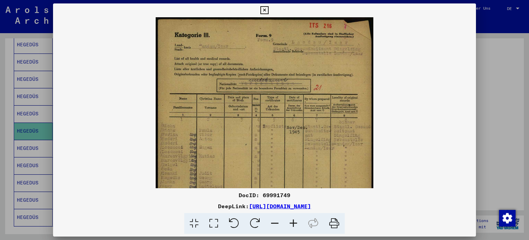
click at [295, 224] on icon at bounding box center [293, 223] width 19 height 21
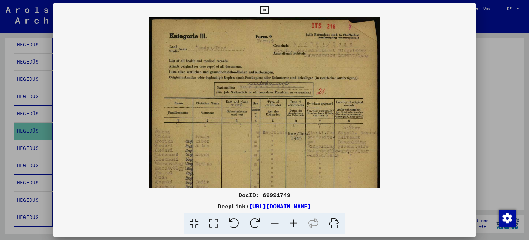
click at [295, 224] on icon at bounding box center [293, 223] width 19 height 21
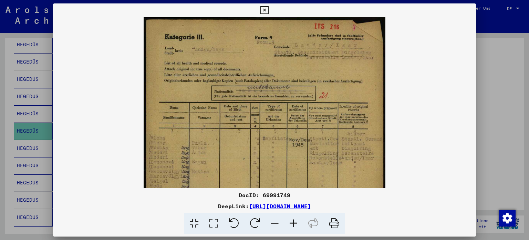
click at [295, 224] on icon at bounding box center [293, 223] width 19 height 21
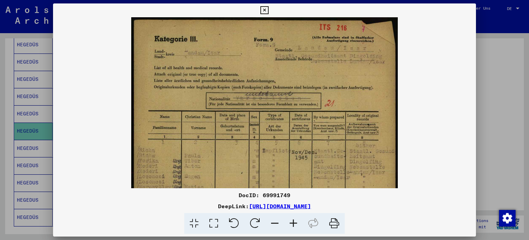
click at [295, 224] on icon at bounding box center [293, 223] width 19 height 21
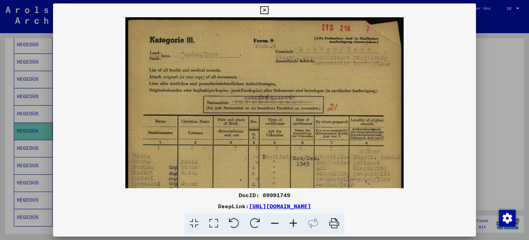
click at [295, 224] on icon at bounding box center [293, 223] width 19 height 21
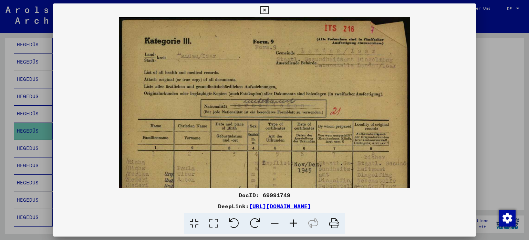
click at [295, 224] on icon at bounding box center [293, 223] width 19 height 21
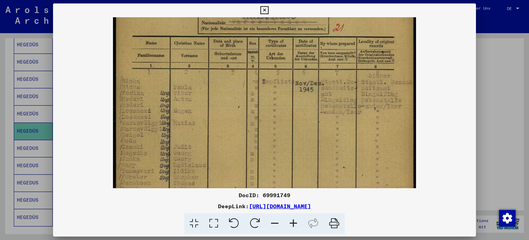
drag, startPoint x: 254, startPoint y: 172, endPoint x: 273, endPoint y: 83, distance: 90.5
click at [273, 83] on img at bounding box center [264, 144] width 303 height 429
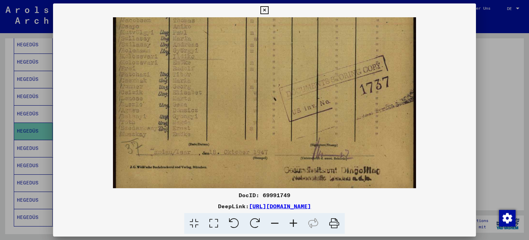
scroll to position [0, 0]
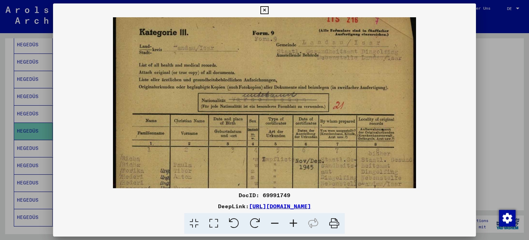
drag, startPoint x: 228, startPoint y: 151, endPoint x: 320, endPoint y: 256, distance: 139.9
click at [320, 239] on html "**********" at bounding box center [264, 120] width 529 height 240
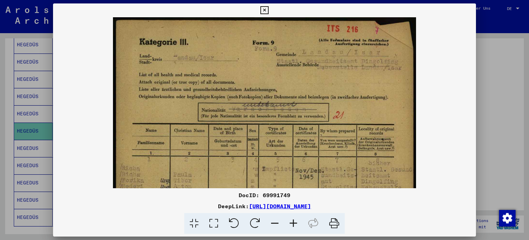
click at [265, 9] on icon at bounding box center [265, 10] width 8 height 8
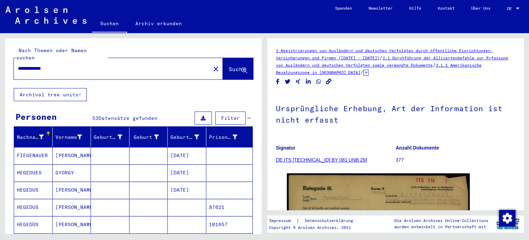
click at [77, 89] on button "Archival tree units" at bounding box center [50, 94] width 73 height 13
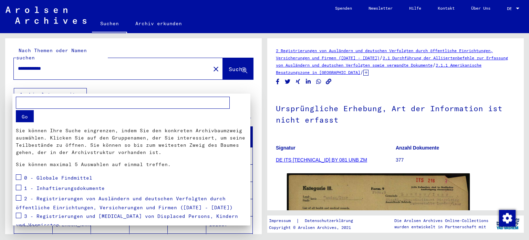
click at [196, 84] on div at bounding box center [264, 120] width 529 height 240
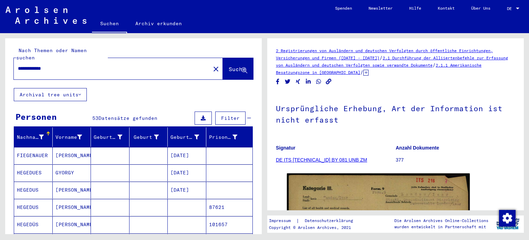
click at [69, 65] on input "**********" at bounding box center [112, 68] width 189 height 7
type input "*"
click at [229, 65] on span "Suche" at bounding box center [237, 68] width 17 height 7
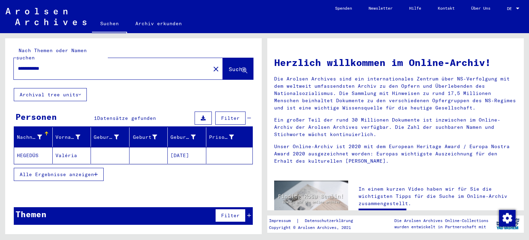
click at [32, 147] on mat-cell "HEGEDÜS" at bounding box center [33, 155] width 39 height 17
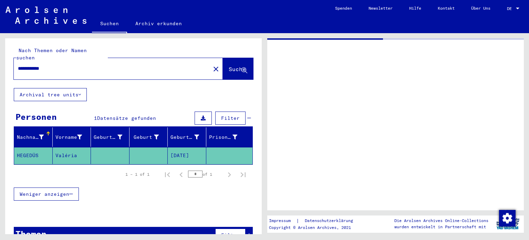
click at [32, 147] on mat-cell "HEGEDÜS" at bounding box center [33, 155] width 39 height 17
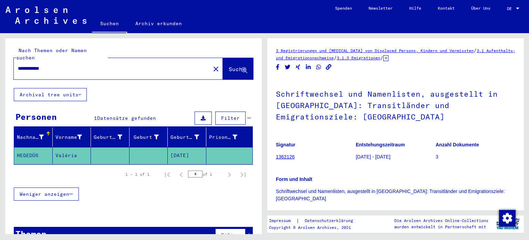
click at [73, 65] on input "**********" at bounding box center [112, 68] width 189 height 7
type input "*"
click at [229, 65] on span "Suche" at bounding box center [237, 68] width 17 height 7
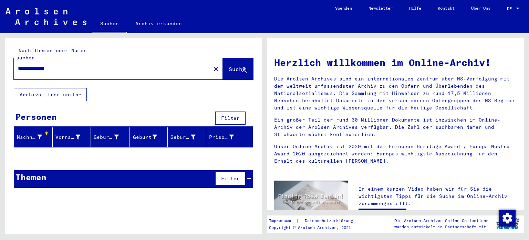
click at [79, 65] on input "**********" at bounding box center [110, 68] width 184 height 7
type input "*"
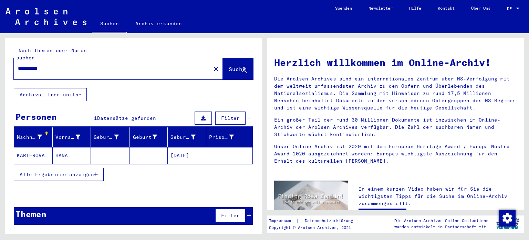
click at [39, 148] on mat-cell "KARTEROVA" at bounding box center [33, 155] width 39 height 17
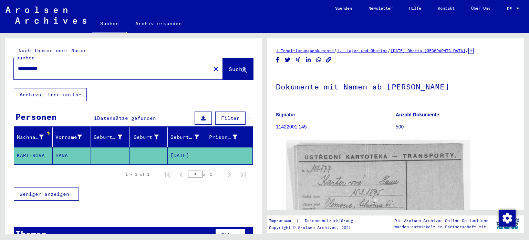
click at [39, 148] on mat-cell "KARTEROVA" at bounding box center [33, 155] width 39 height 17
click at [59, 65] on input "**********" at bounding box center [112, 68] width 189 height 7
type input "*"
click at [229, 65] on span "Suche" at bounding box center [237, 68] width 17 height 7
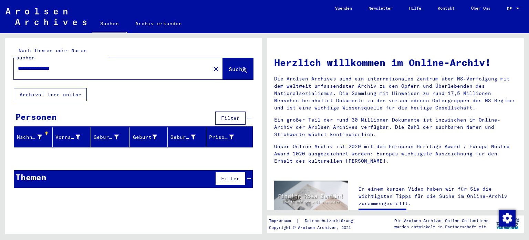
click at [59, 65] on input "**********" at bounding box center [110, 68] width 184 height 7
click at [229, 65] on span "Suche" at bounding box center [237, 68] width 17 height 7
click at [83, 65] on input "**********" at bounding box center [110, 68] width 184 height 7
type input "*"
type input "**********"
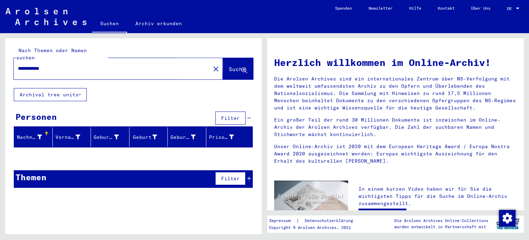
click at [229, 66] on span "Suche" at bounding box center [238, 69] width 19 height 7
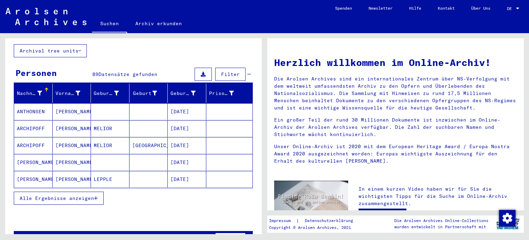
scroll to position [57, 0]
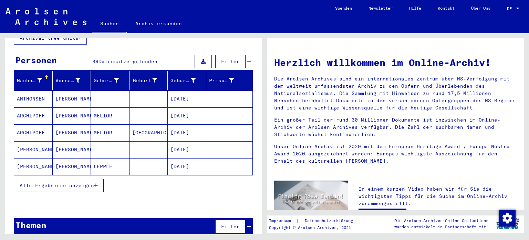
click at [69, 182] on span "Alle Ergebnisse anzeigen" at bounding box center [57, 185] width 74 height 6
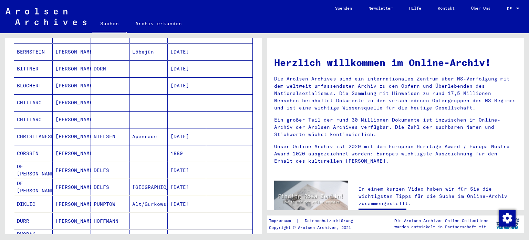
scroll to position [14, 0]
